Goal: Task Accomplishment & Management: Manage account settings

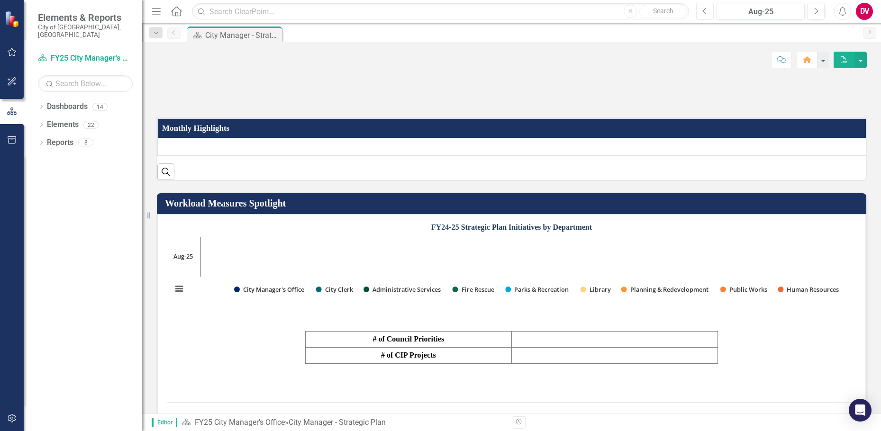
click at [705, 9] on icon "button" at bounding box center [705, 11] width 4 height 7
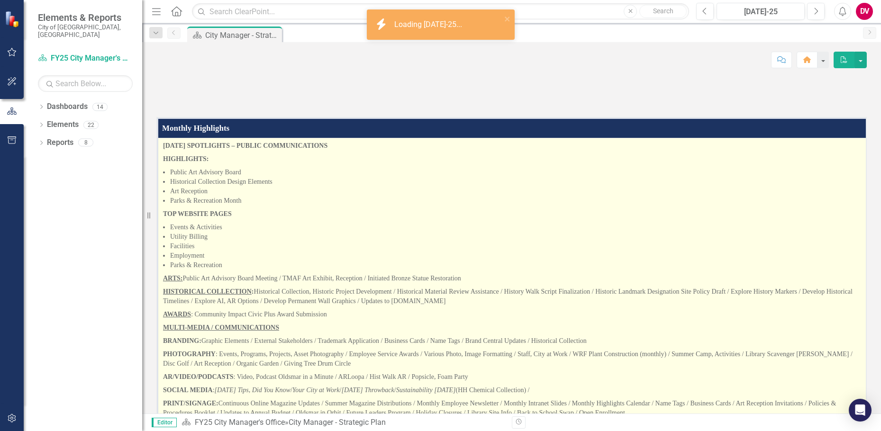
click at [298, 166] on p "HIGHLIGHTS:" at bounding box center [514, 159] width 702 height 13
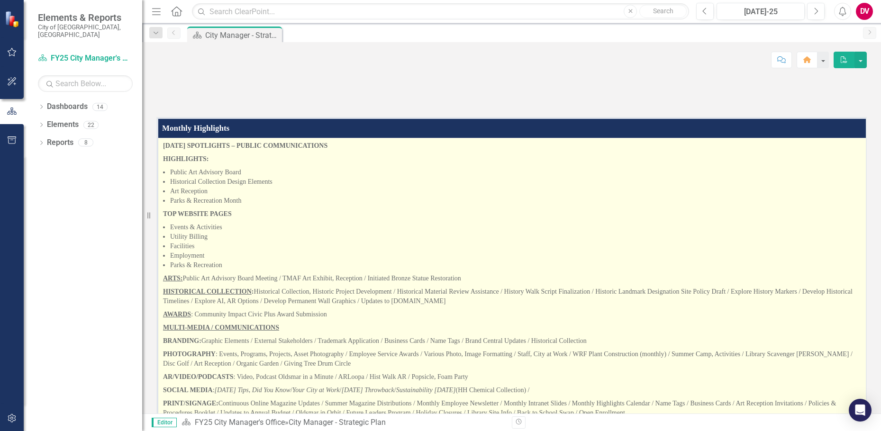
click at [299, 177] on li "Public Art Advisory Board" at bounding box center [517, 172] width 695 height 9
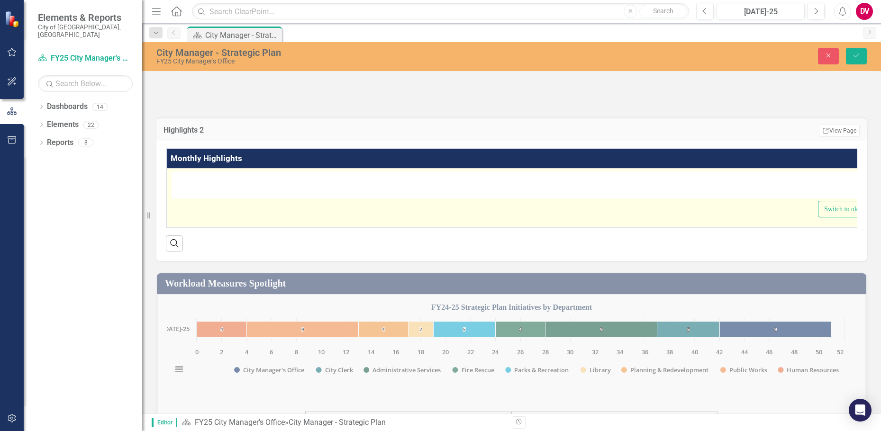
type textarea "<p><strong>[DATE] SPOTLIGHTS &ndash; PUBLIC COMMUNICATIONS</strong></p> <p><str…"
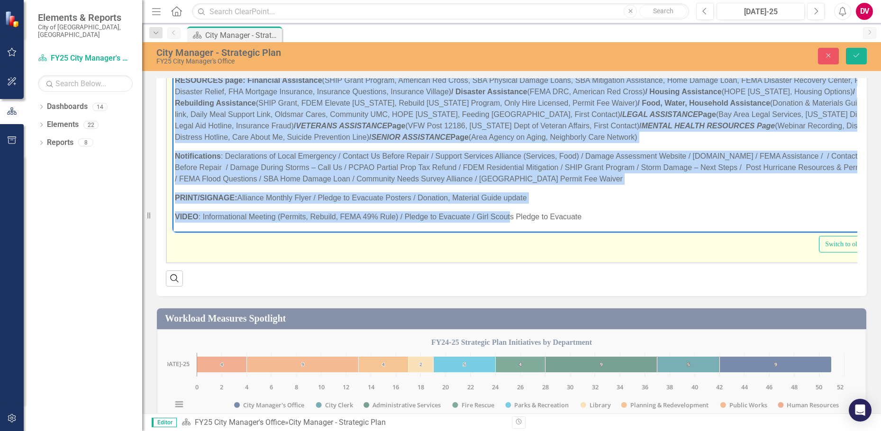
scroll to position [142, 0]
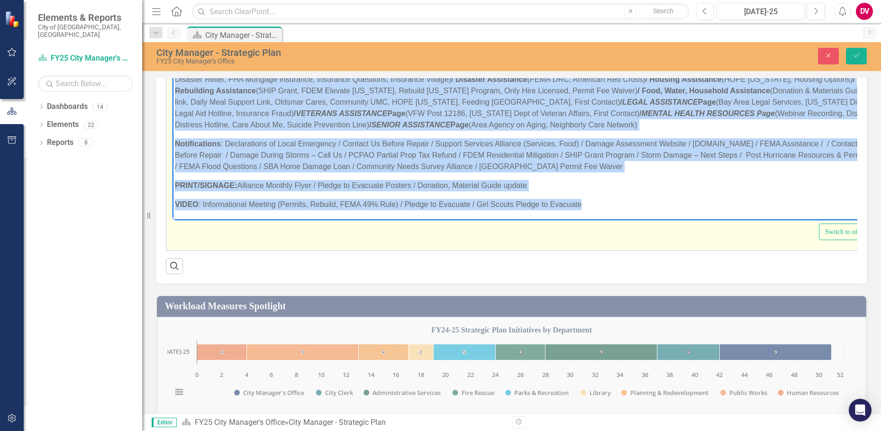
drag, startPoint x: 174, startPoint y: 60, endPoint x: 629, endPoint y: 228, distance: 485.7
copy body "LORE 6356 IPSUMDOLOR – SITAME CONSECTETURADI ELITSEDDOE: Tempor Inc Utlabore Et…"
